Goal: Task Accomplishment & Management: Manage account settings

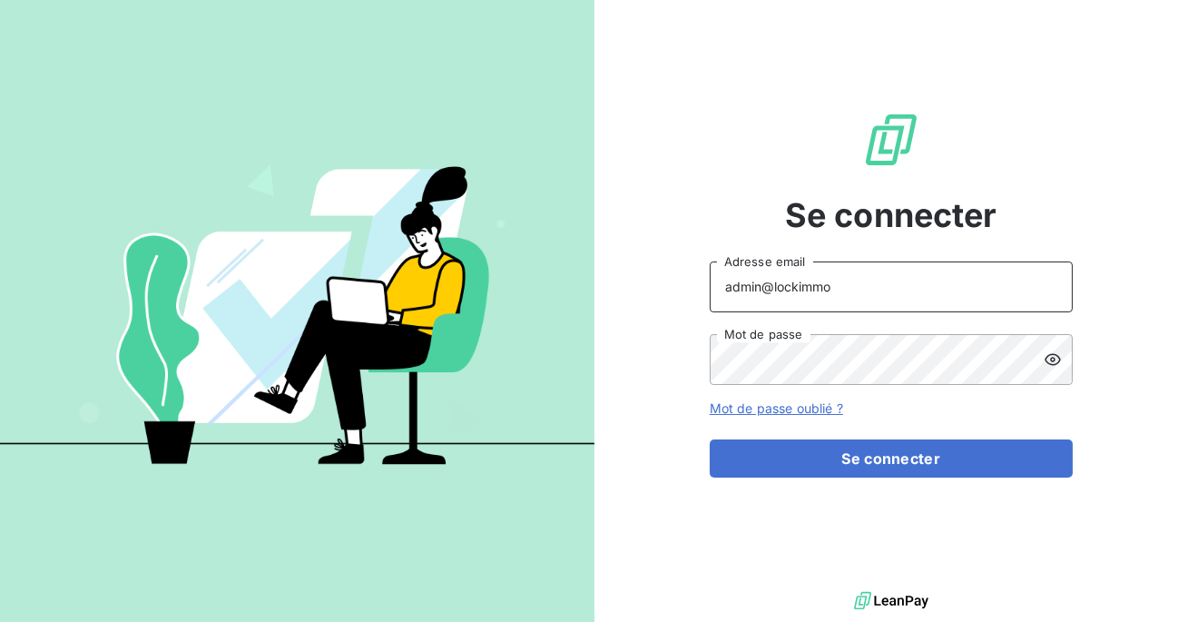
click at [846, 278] on input "admin@lockimmo" at bounding box center [891, 286] width 363 height 51
click at [873, 290] on input "admin@lockimmo" at bounding box center [891, 286] width 363 height 51
type input "admin@siloglocation"
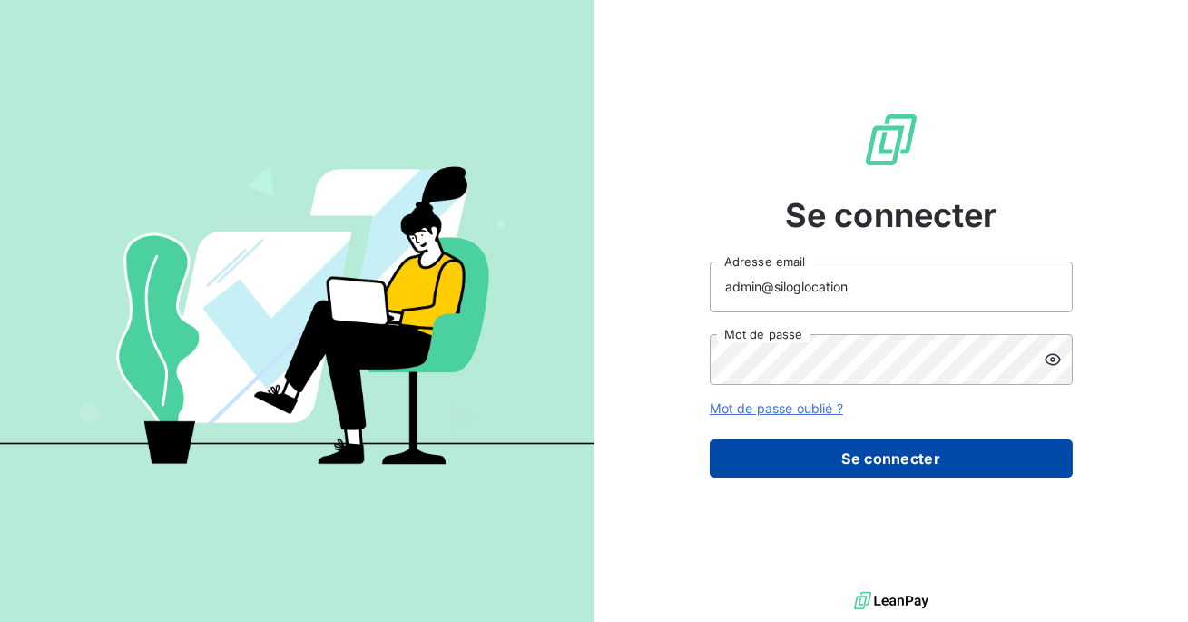
click at [846, 467] on button "Se connecter" at bounding box center [891, 458] width 363 height 38
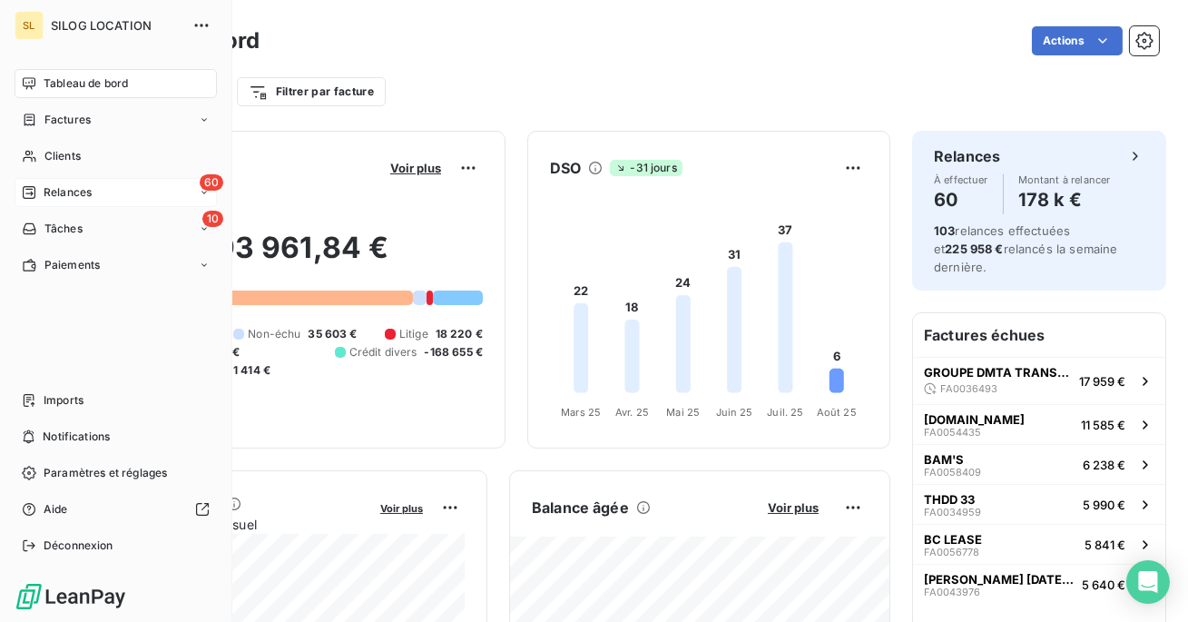
click at [41, 198] on div "Relances" at bounding box center [57, 192] width 70 height 16
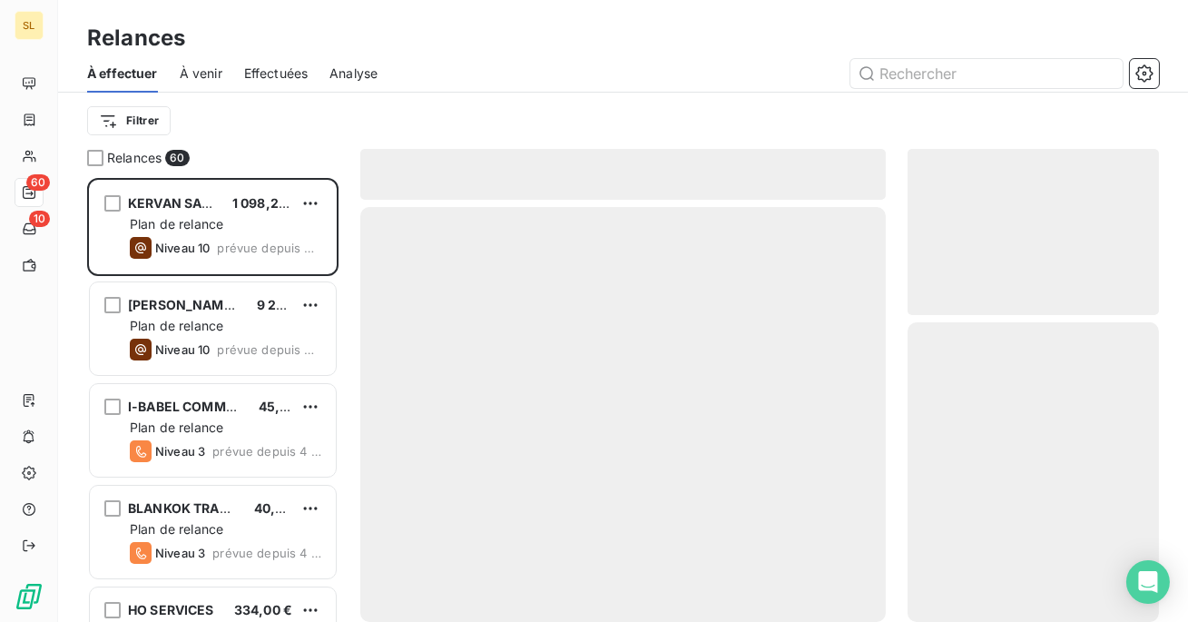
scroll to position [444, 251]
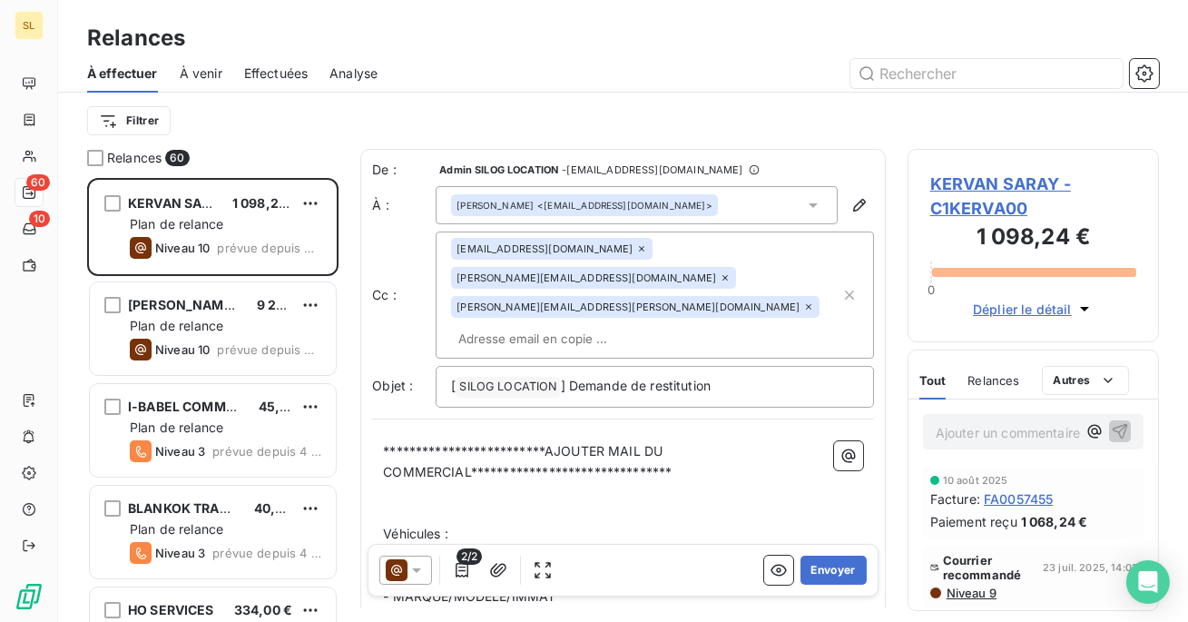
click at [262, 84] on div "Effectuées" at bounding box center [276, 73] width 64 height 38
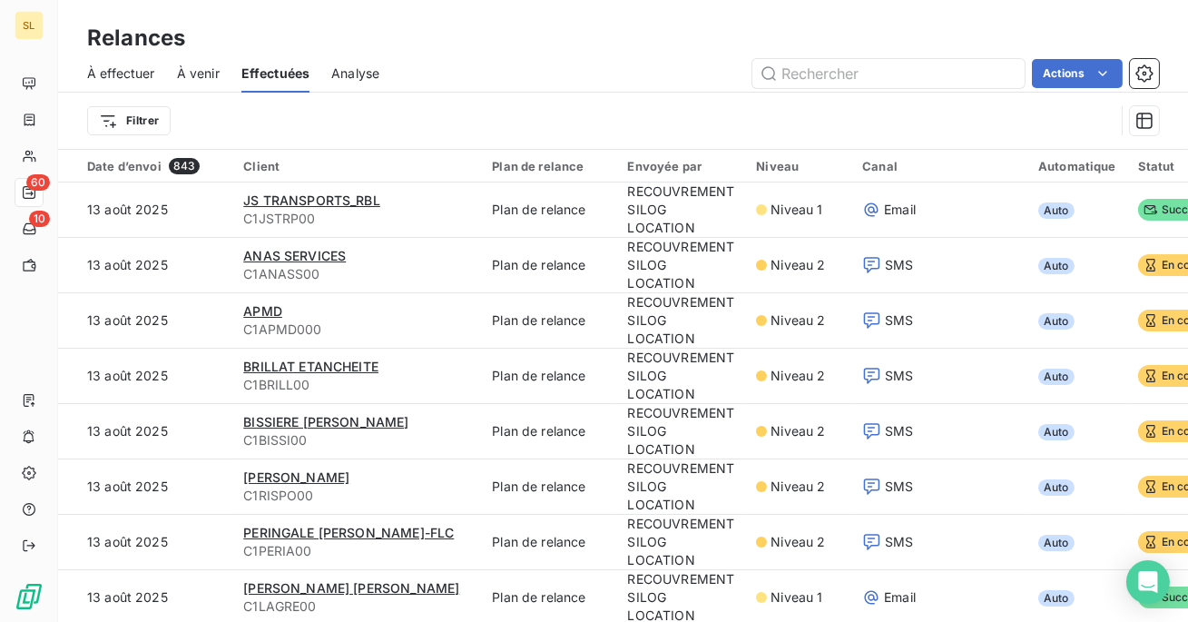
click at [260, 77] on span "Effectuées" at bounding box center [275, 73] width 69 height 18
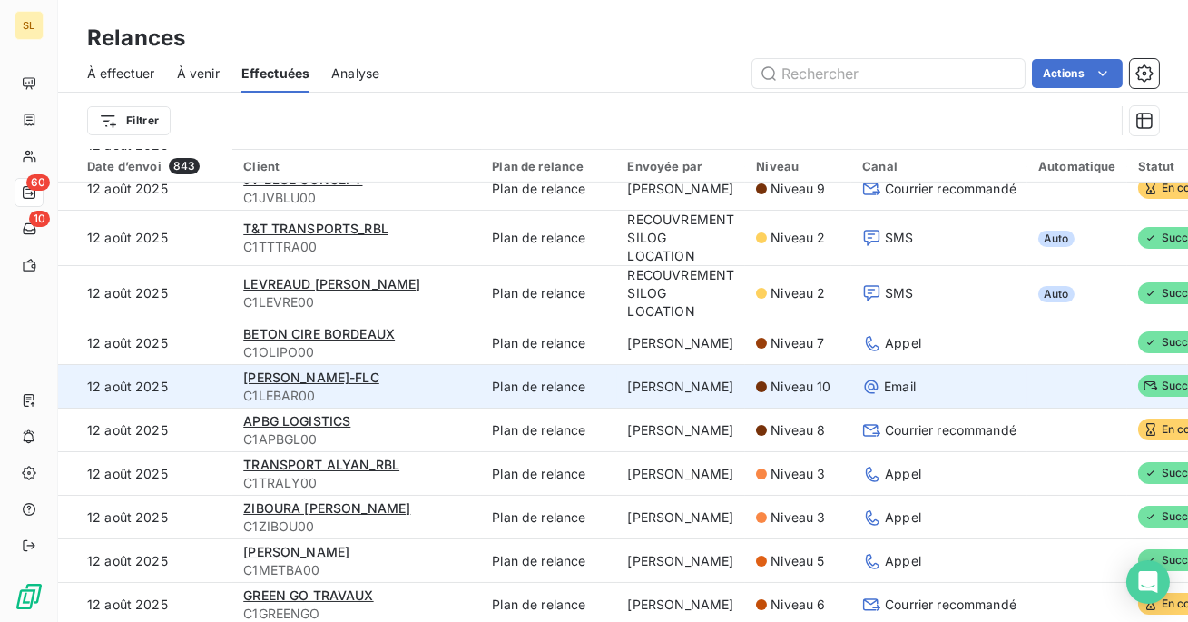
scroll to position [1265, 0]
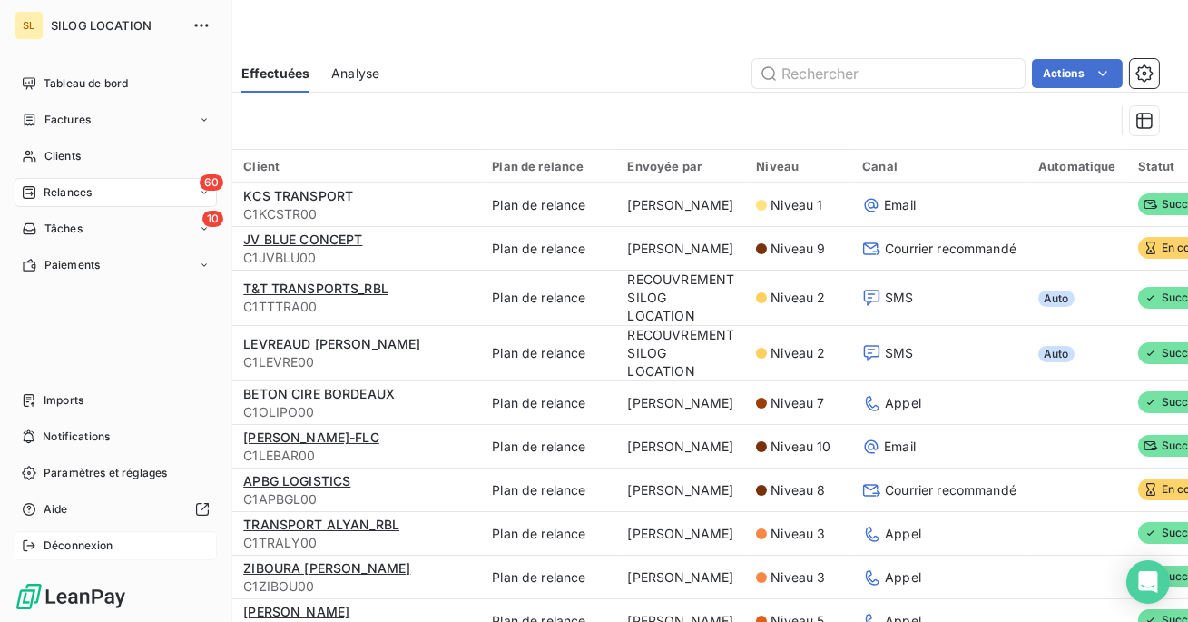
click at [61, 543] on span "Déconnexion" at bounding box center [79, 545] width 70 height 16
